Goal: Navigation & Orientation: Find specific page/section

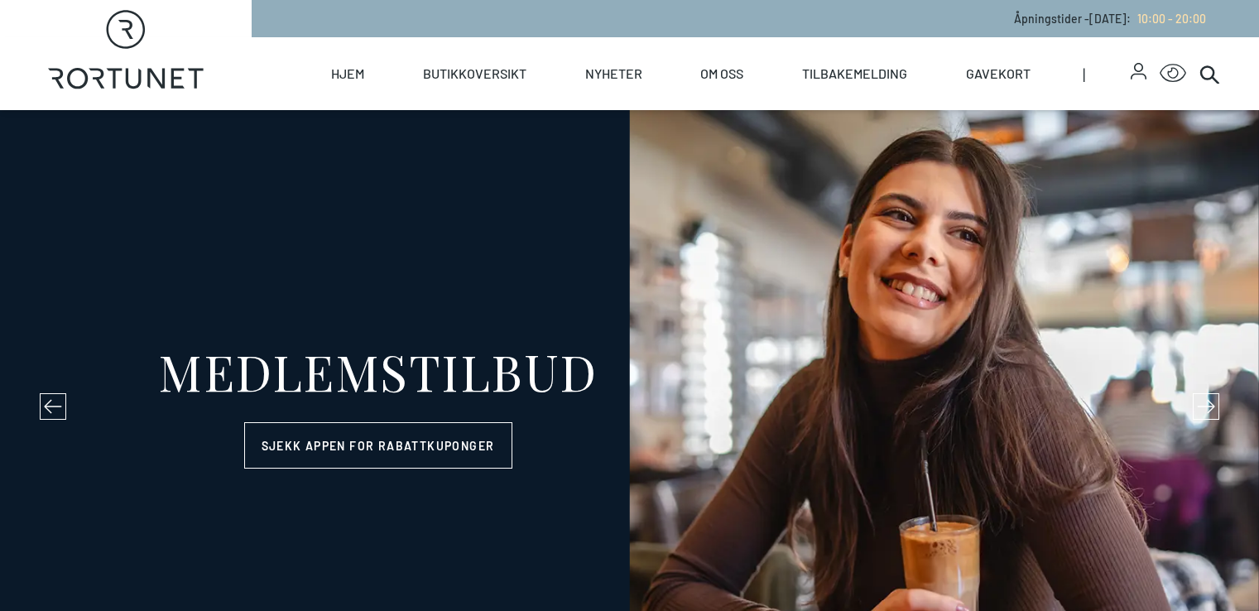
select select "NO"
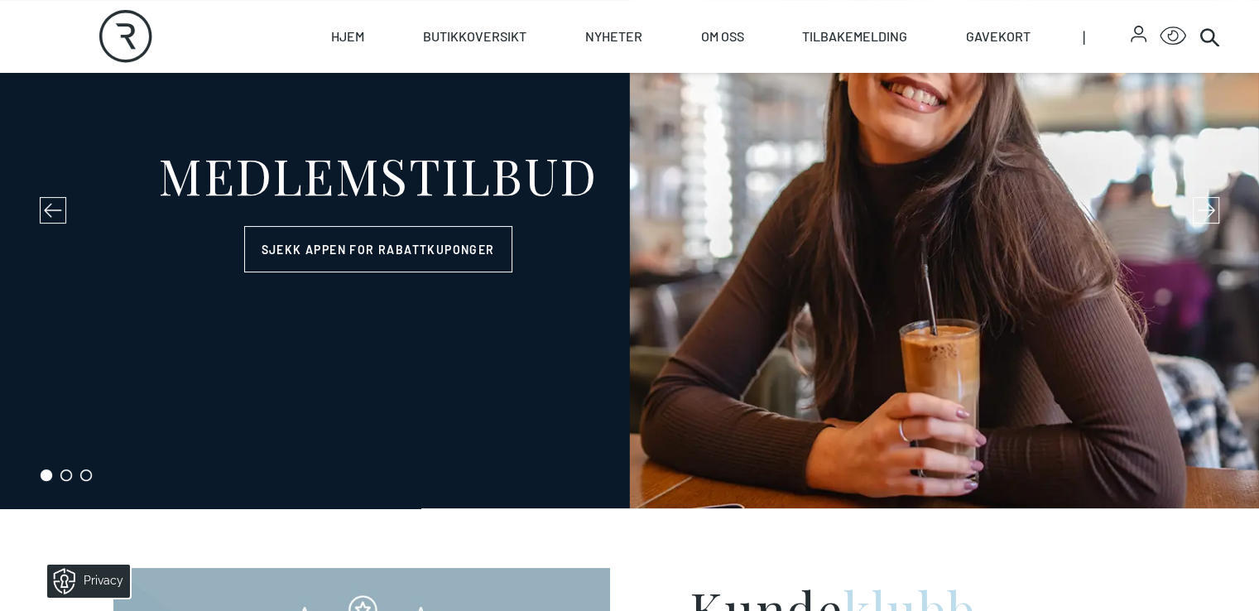
scroll to position [212, 0]
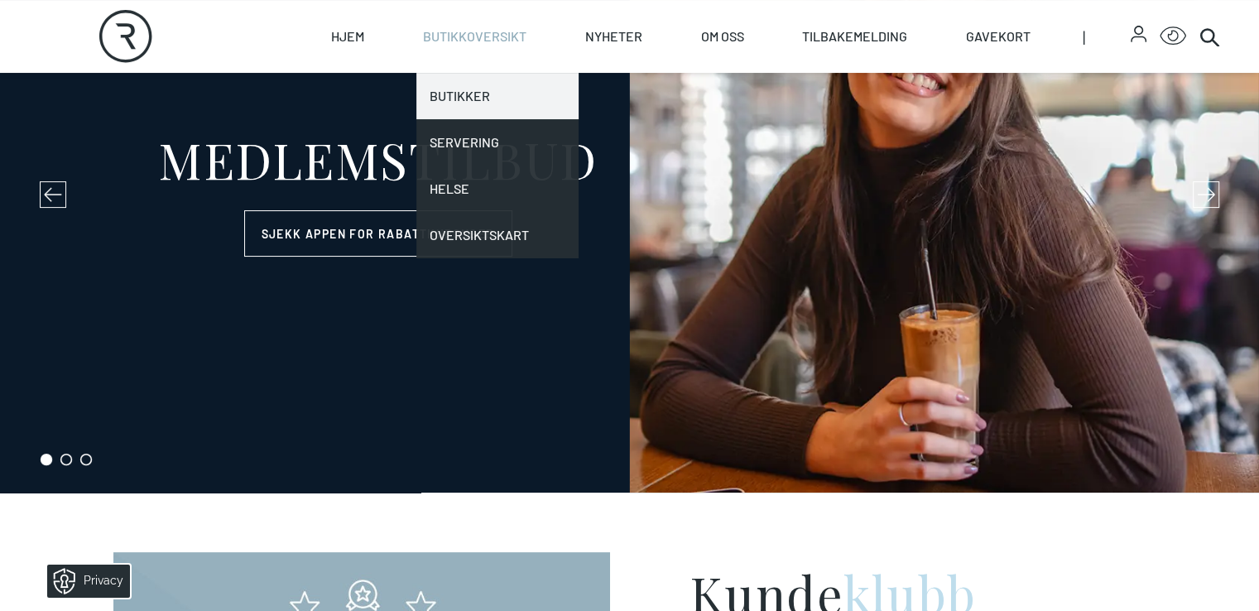
click at [555, 100] on link "Butikker" at bounding box center [497, 96] width 162 height 46
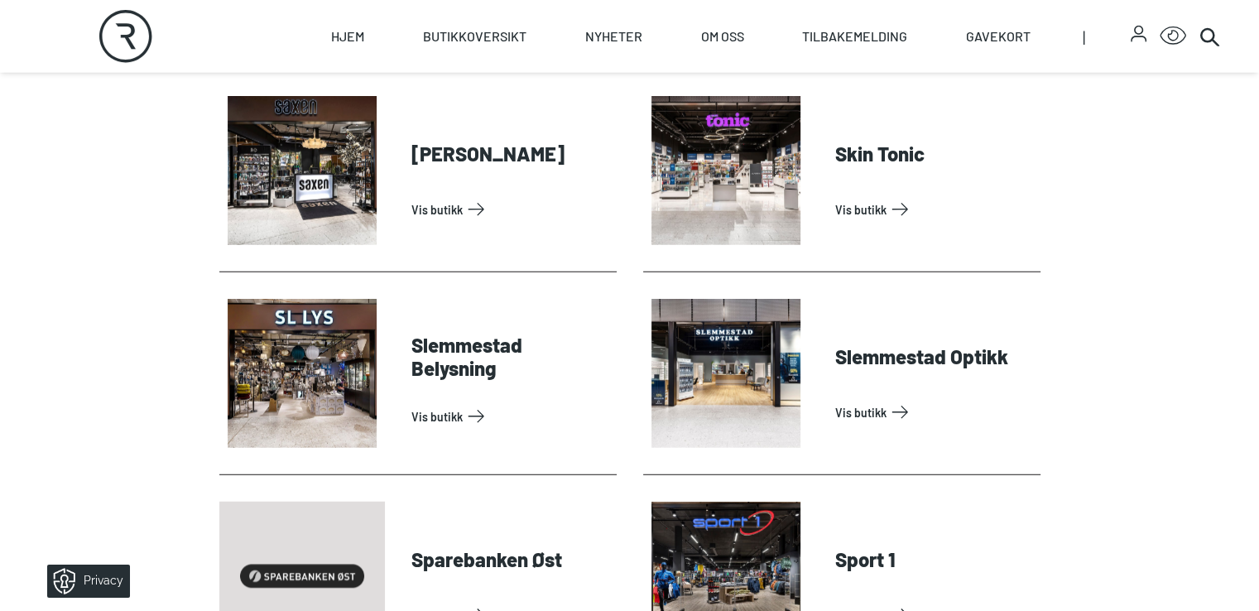
scroll to position [4187, 0]
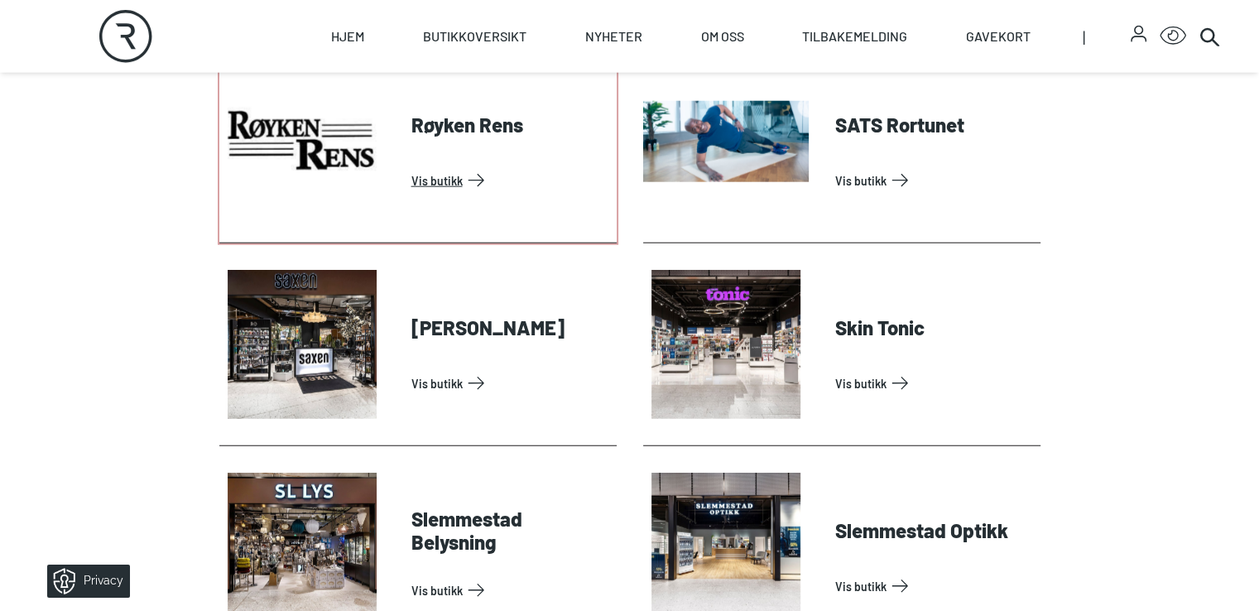
click at [412, 194] on link "Vis butikk" at bounding box center [511, 180] width 199 height 26
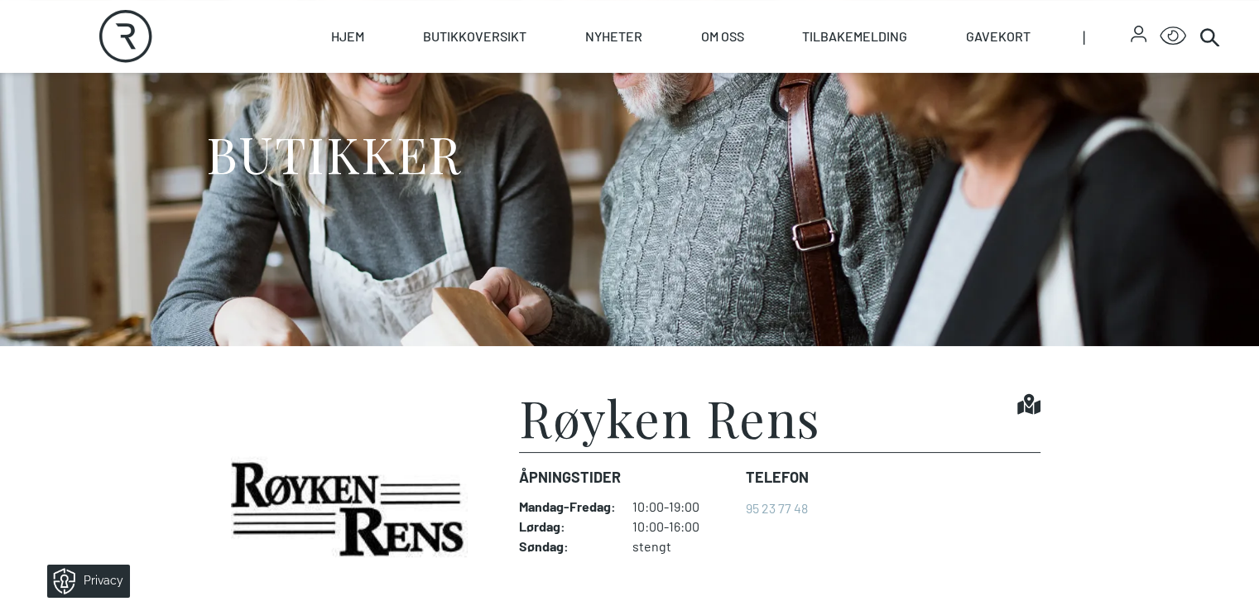
scroll to position [127, 0]
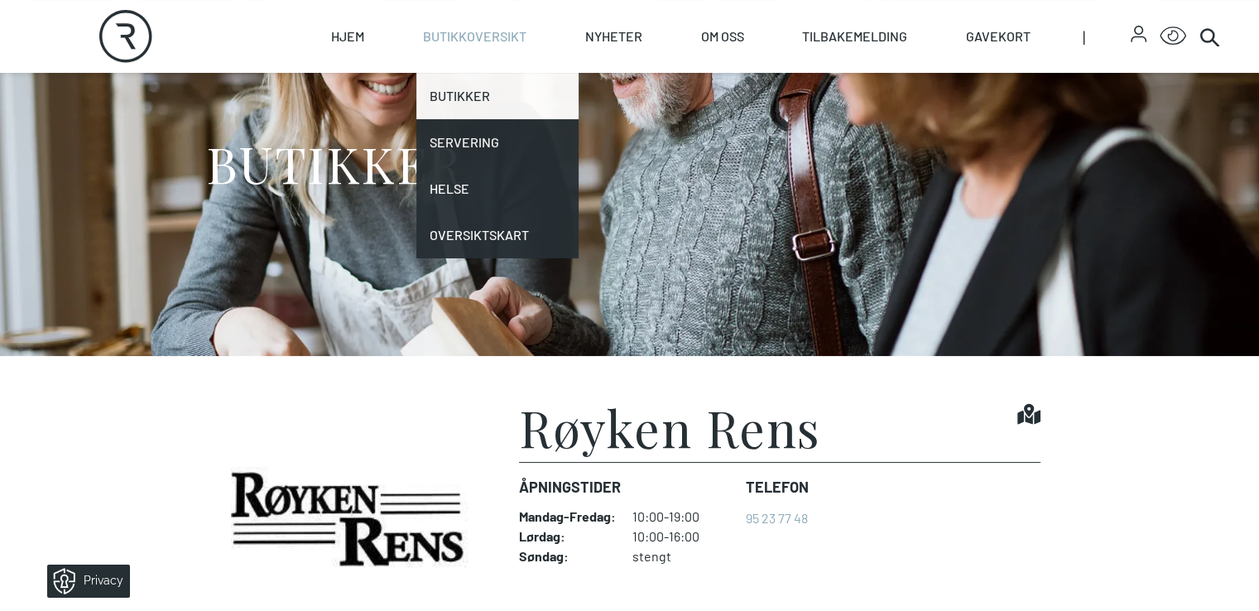
click at [555, 88] on link "Butikker" at bounding box center [497, 96] width 162 height 46
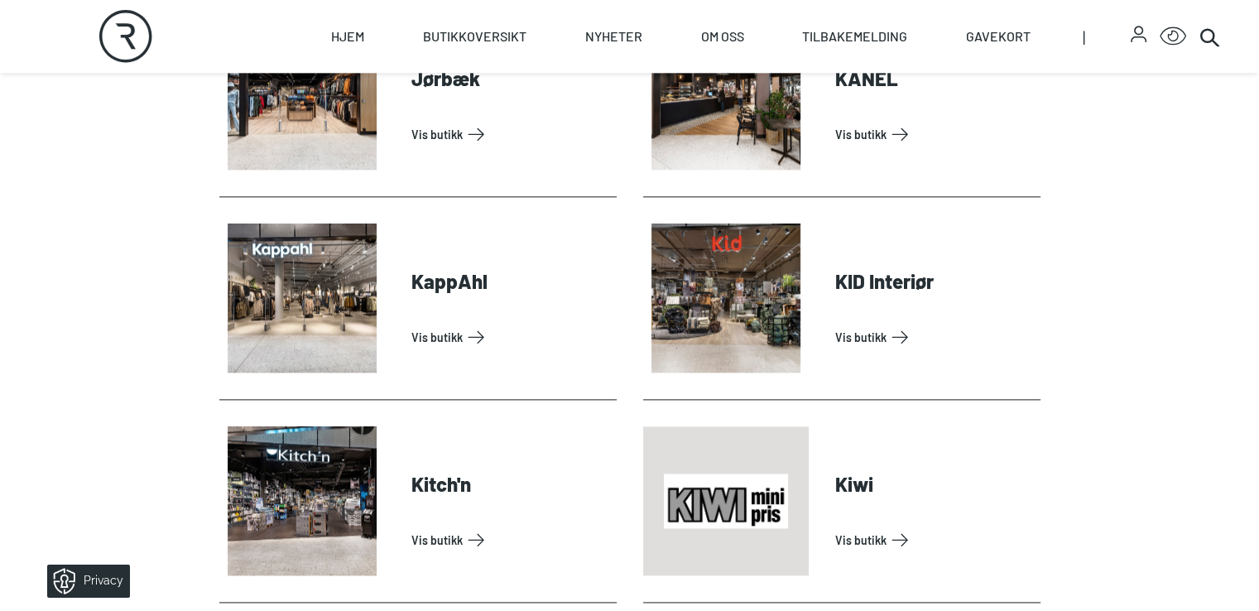
scroll to position [2031, 0]
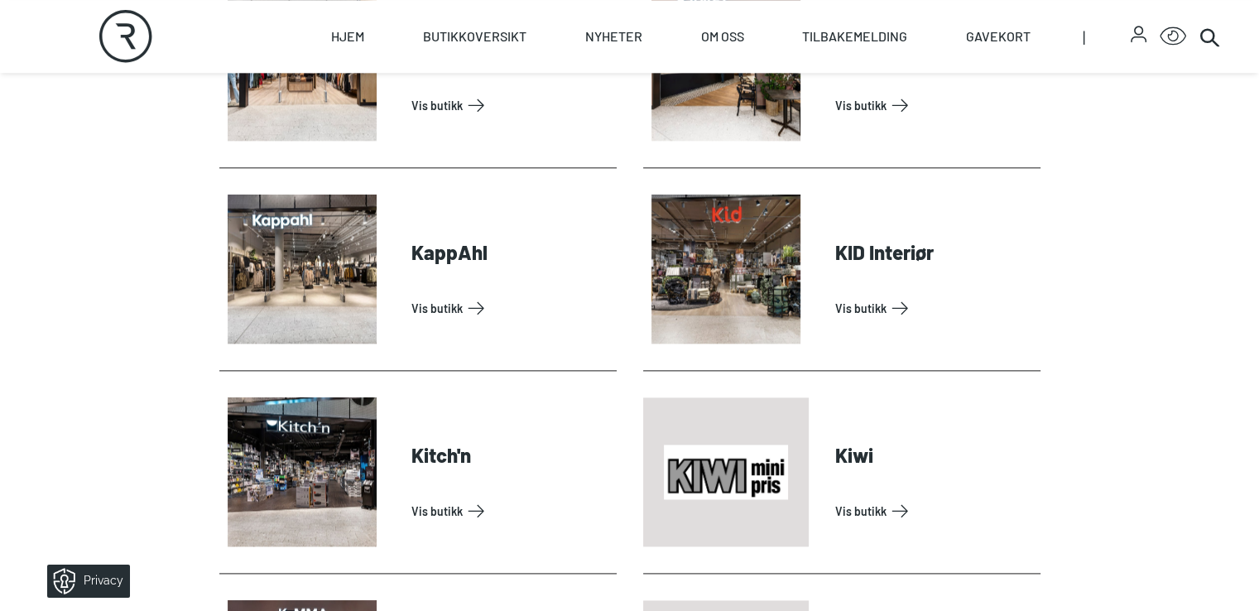
drag, startPoint x: 1262, startPoint y: 137, endPoint x: 1229, endPoint y: 94, distance: 53.7
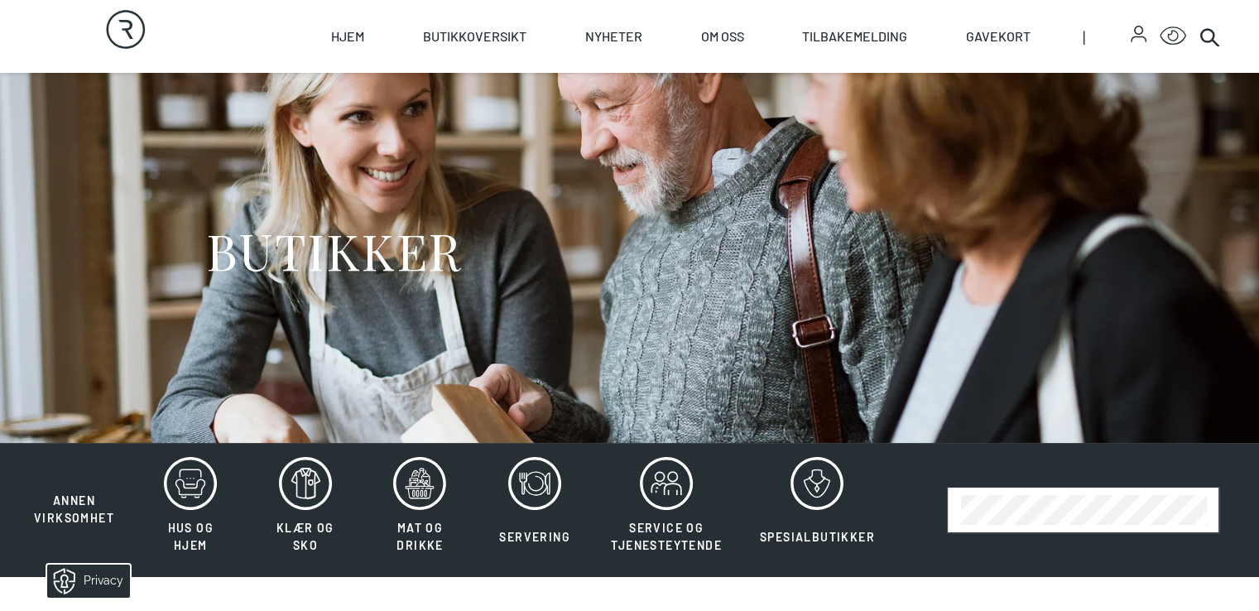
scroll to position [0, 0]
